Goal: Task Accomplishment & Management: Use online tool/utility

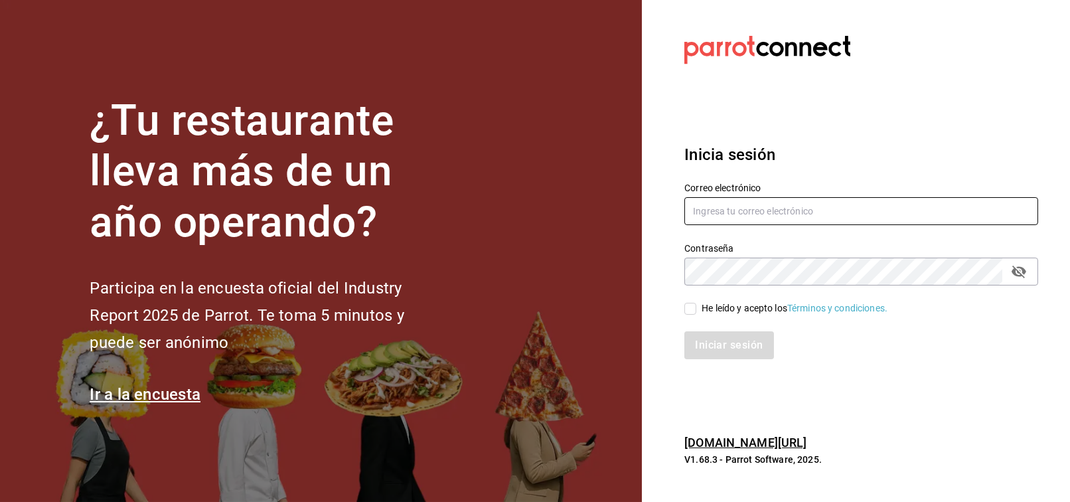
click at [748, 214] on input "text" at bounding box center [861, 211] width 354 height 28
type input "F"
type input "francisco.deltoro@costeno.com"
click at [769, 208] on input "francisco.deltoro@costeno.com" at bounding box center [861, 211] width 354 height 28
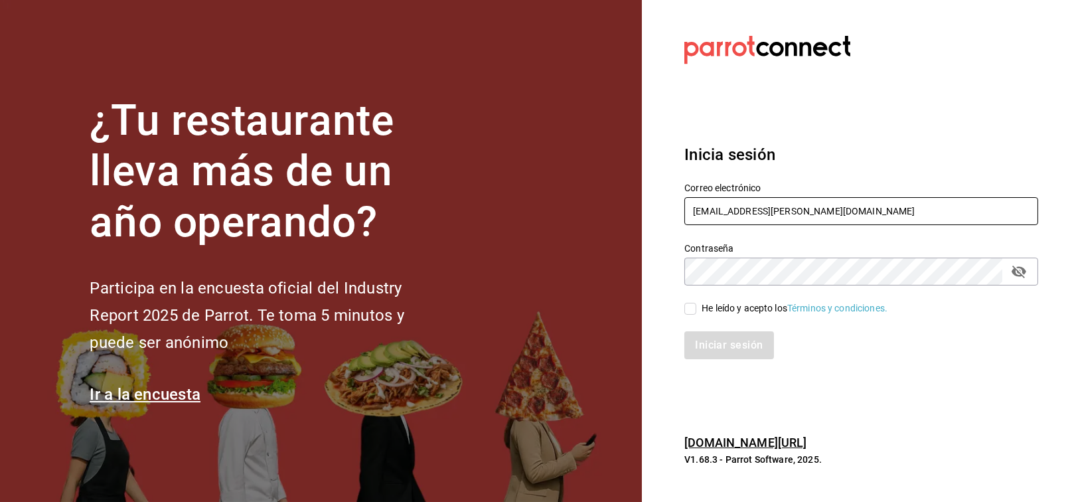
click at [769, 208] on input "francisco.deltoro@costeno.com" at bounding box center [861, 211] width 354 height 28
click at [740, 305] on div "He leído y acepto los Términos y condiciones." at bounding box center [795, 308] width 186 height 14
click at [696, 305] on input "He leído y acepto los Términos y condiciones." at bounding box center [690, 309] width 12 height 12
checkbox input "true"
click at [745, 343] on button "Iniciar sesión" at bounding box center [729, 345] width 90 height 28
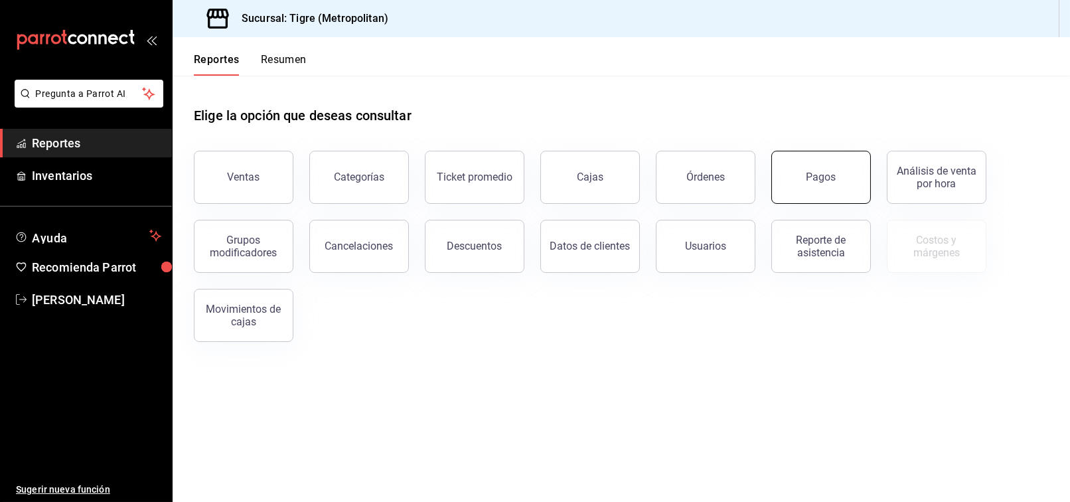
click at [843, 164] on button "Pagos" at bounding box center [821, 177] width 100 height 53
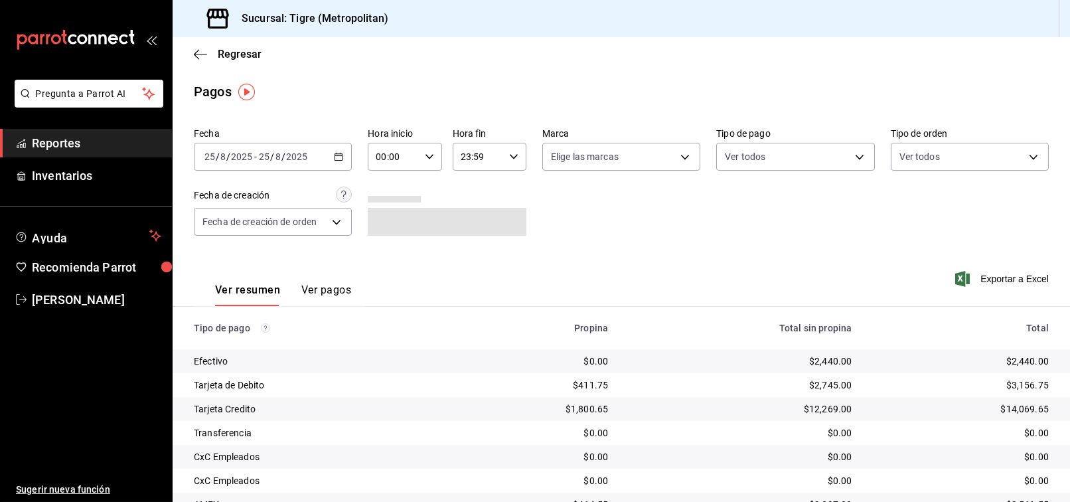
click at [316, 296] on button "Ver pagos" at bounding box center [326, 294] width 50 height 23
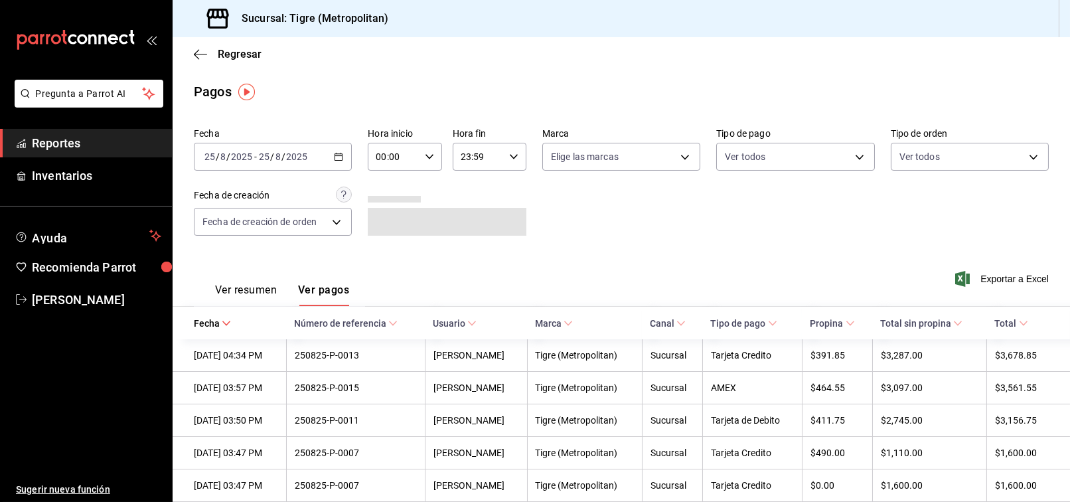
click at [329, 155] on div "[DATE] [DATE] - [DATE] [DATE]" at bounding box center [273, 157] width 158 height 28
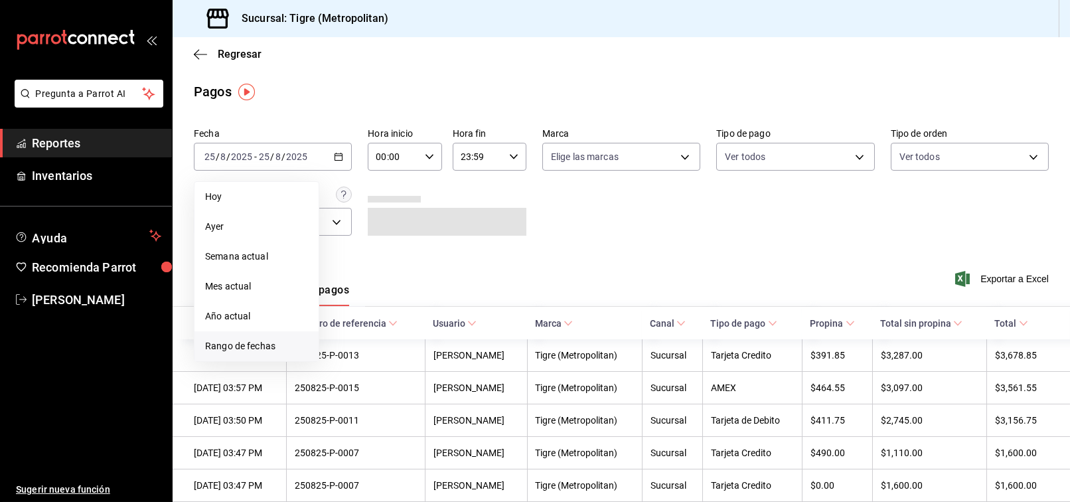
click at [243, 344] on span "Rango de fechas" at bounding box center [256, 346] width 103 height 14
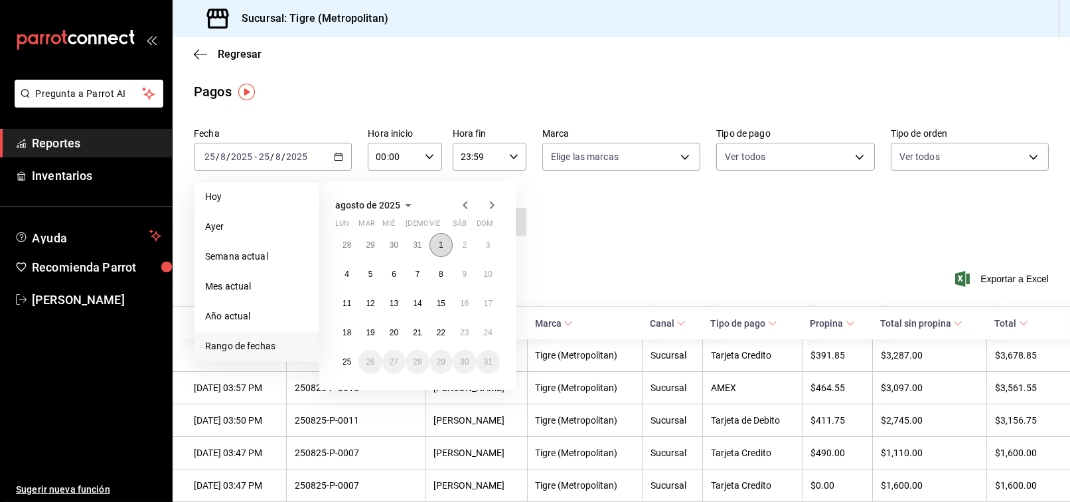
click at [441, 254] on button "1" at bounding box center [441, 245] width 23 height 24
click at [353, 363] on button "25" at bounding box center [346, 362] width 23 height 24
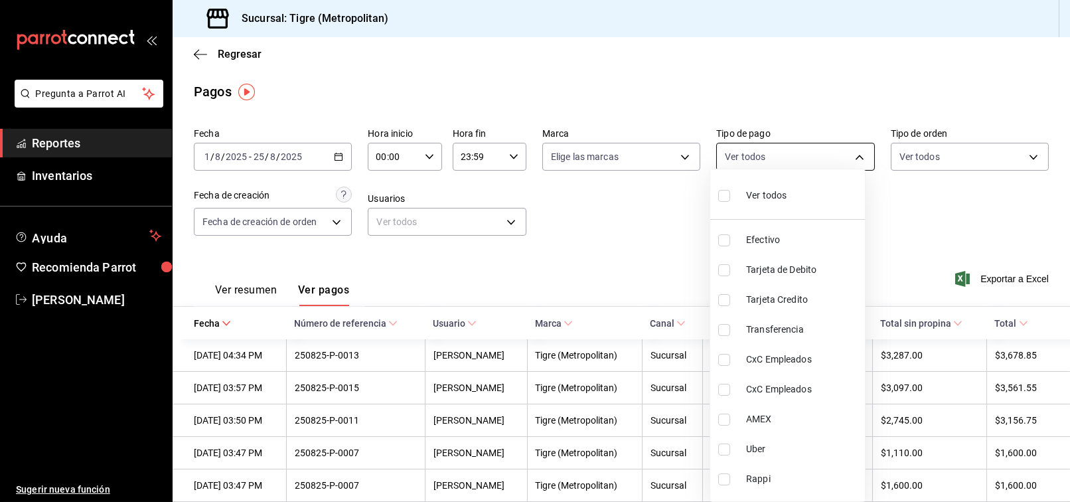
click at [852, 155] on body "Pregunta a Parrot AI Reportes Inventarios Ayuda Recomienda Parrot [PERSON_NAME]…" at bounding box center [535, 251] width 1070 height 502
click at [779, 303] on span "Tarjeta Credito" at bounding box center [803, 300] width 114 height 14
type input "f7be7159-ed55-4e41-a12e-7ac1e78f3719"
checkbox input "true"
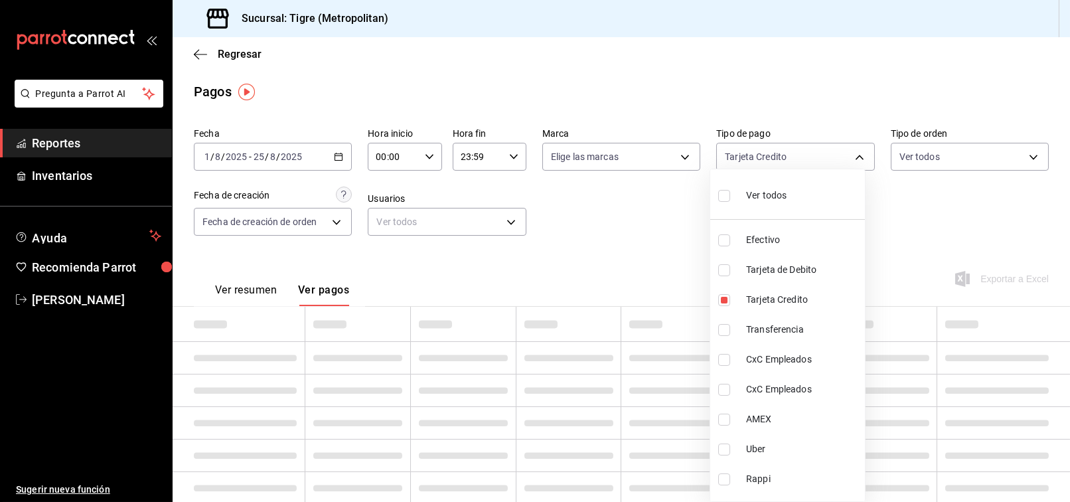
click at [676, 245] on div at bounding box center [535, 251] width 1070 height 502
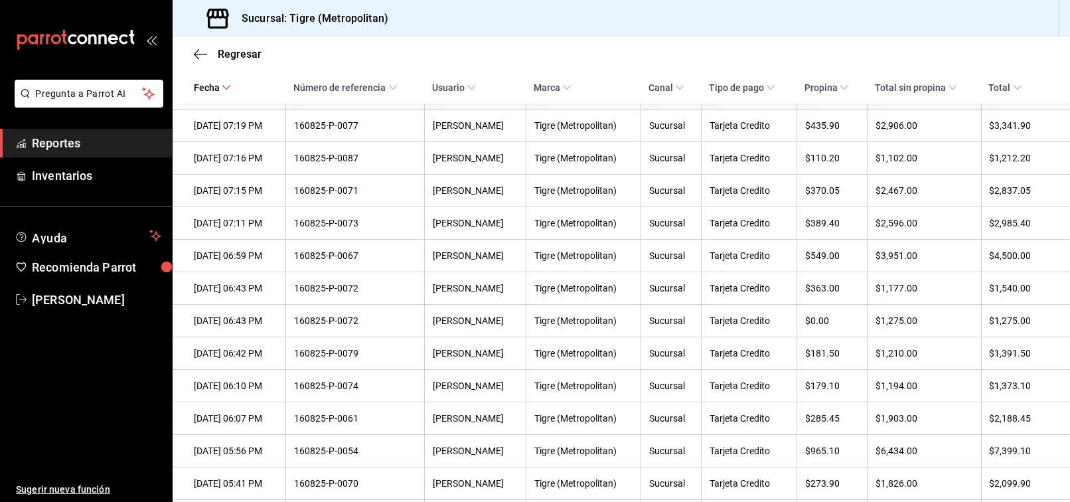
scroll to position [16152, 0]
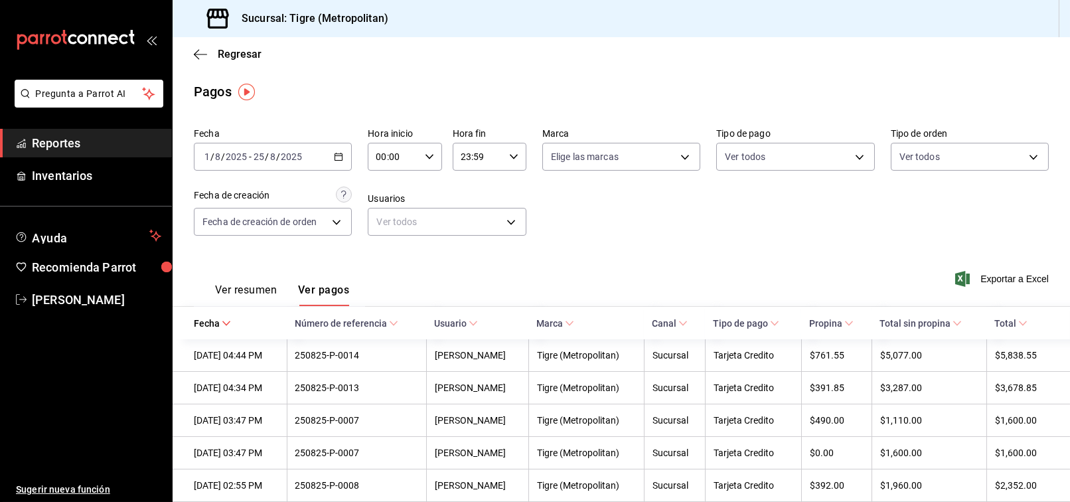
click at [42, 145] on span "Reportes" at bounding box center [96, 143] width 129 height 18
